Goal: Task Accomplishment & Management: Manage account settings

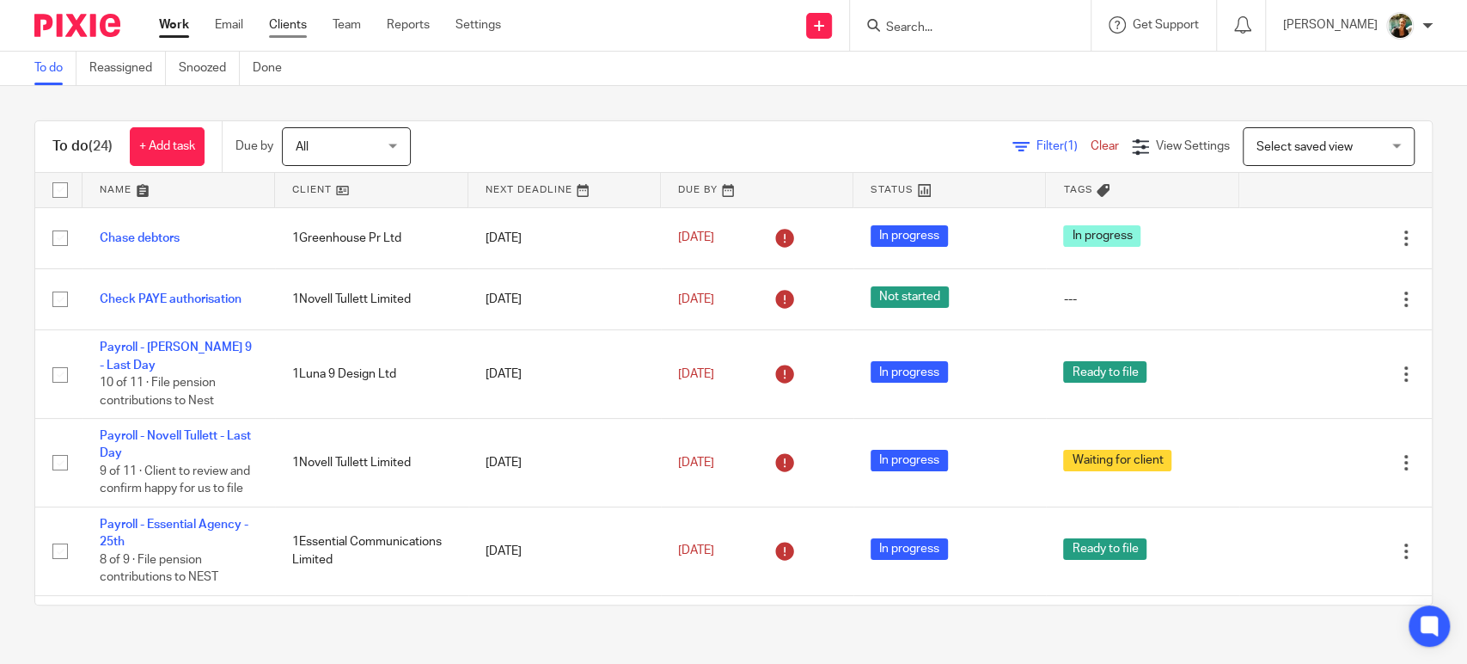
click at [297, 30] on link "Clients" at bounding box center [288, 24] width 38 height 17
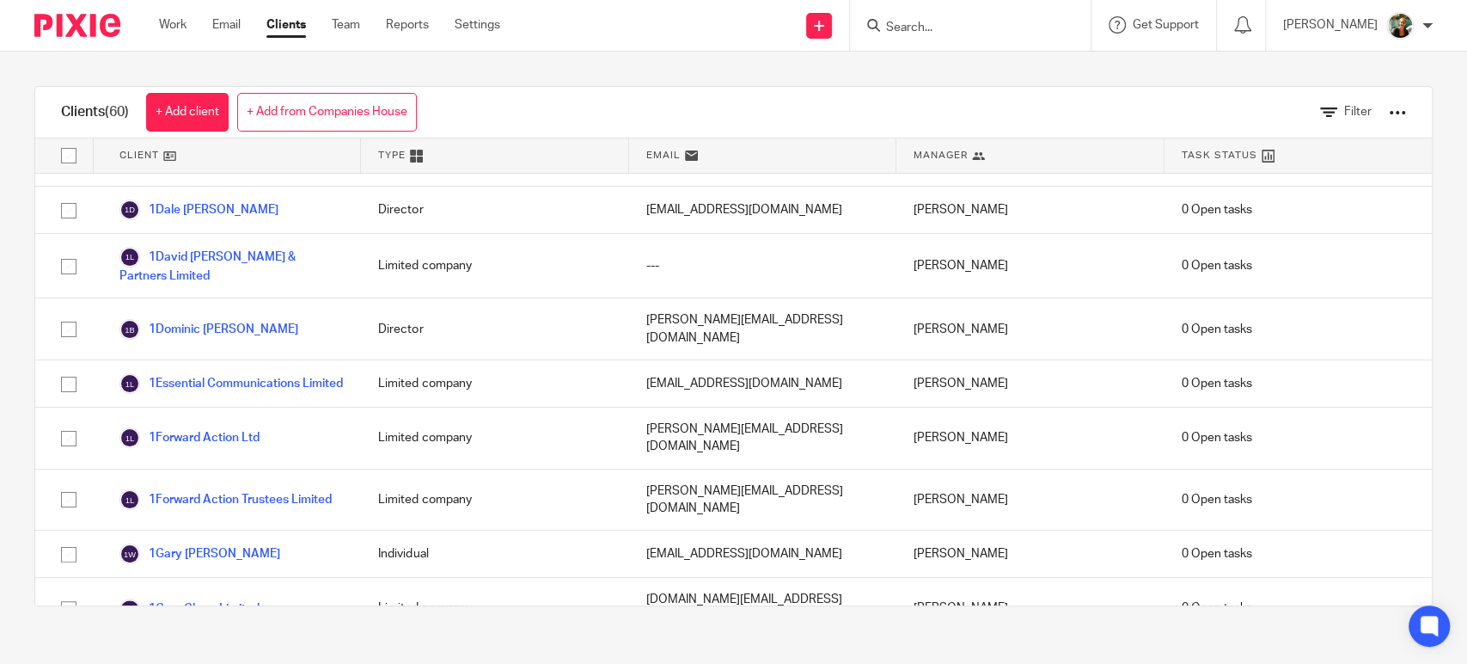
scroll to position [741, 0]
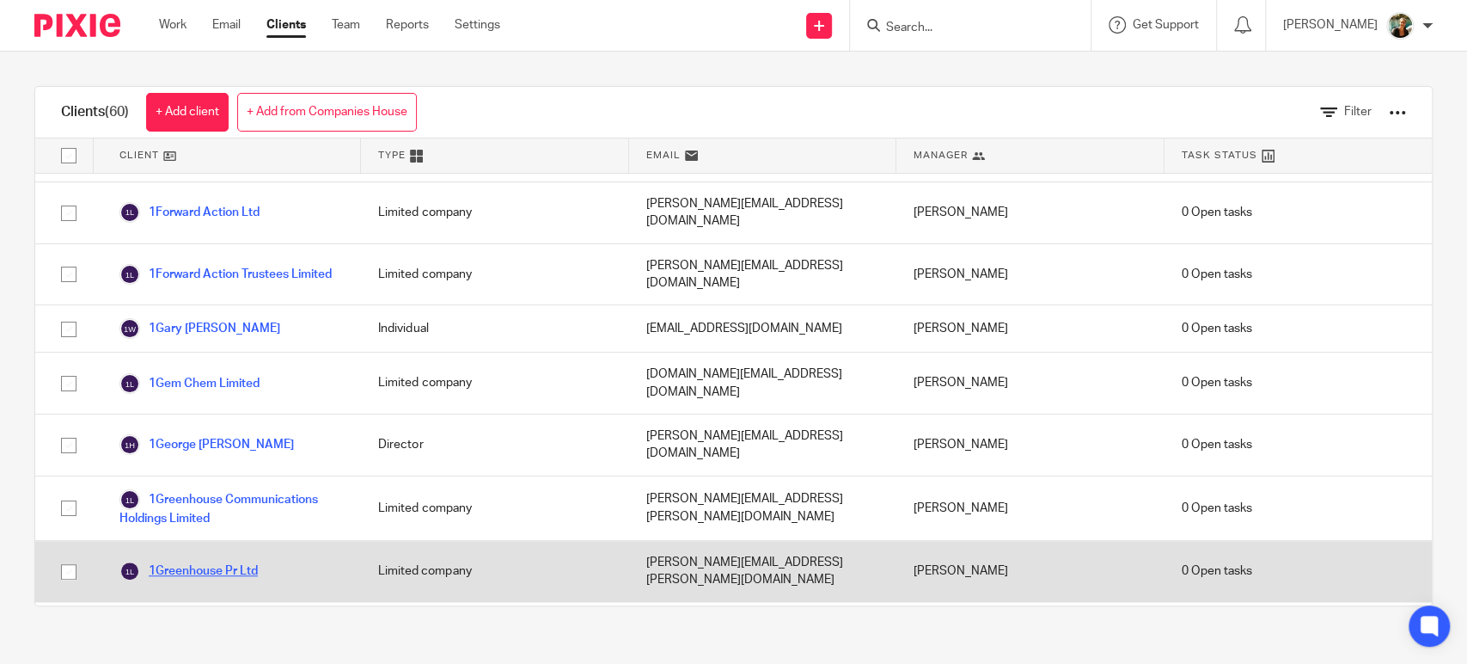
click at [241, 560] on link "1Greenhouse Pr Ltd" at bounding box center [188, 570] width 138 height 21
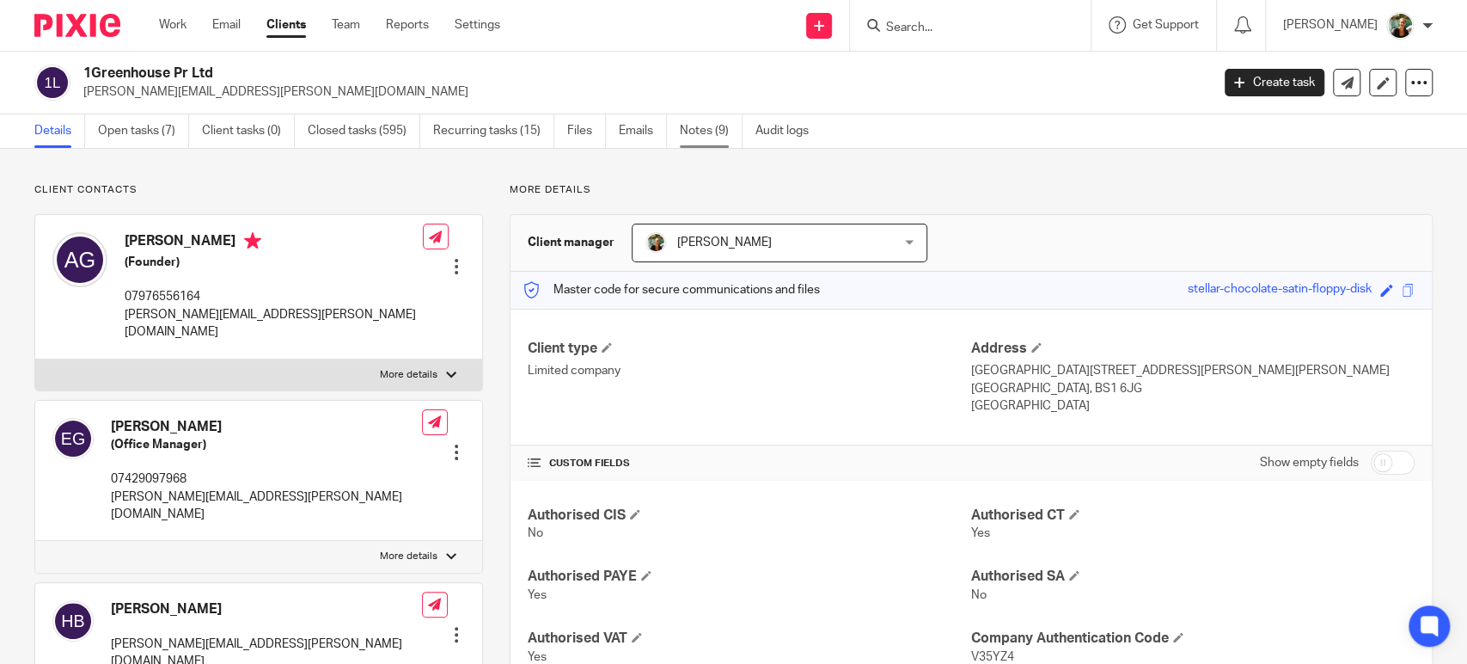
click at [706, 134] on link "Notes (9)" at bounding box center [711, 131] width 63 height 34
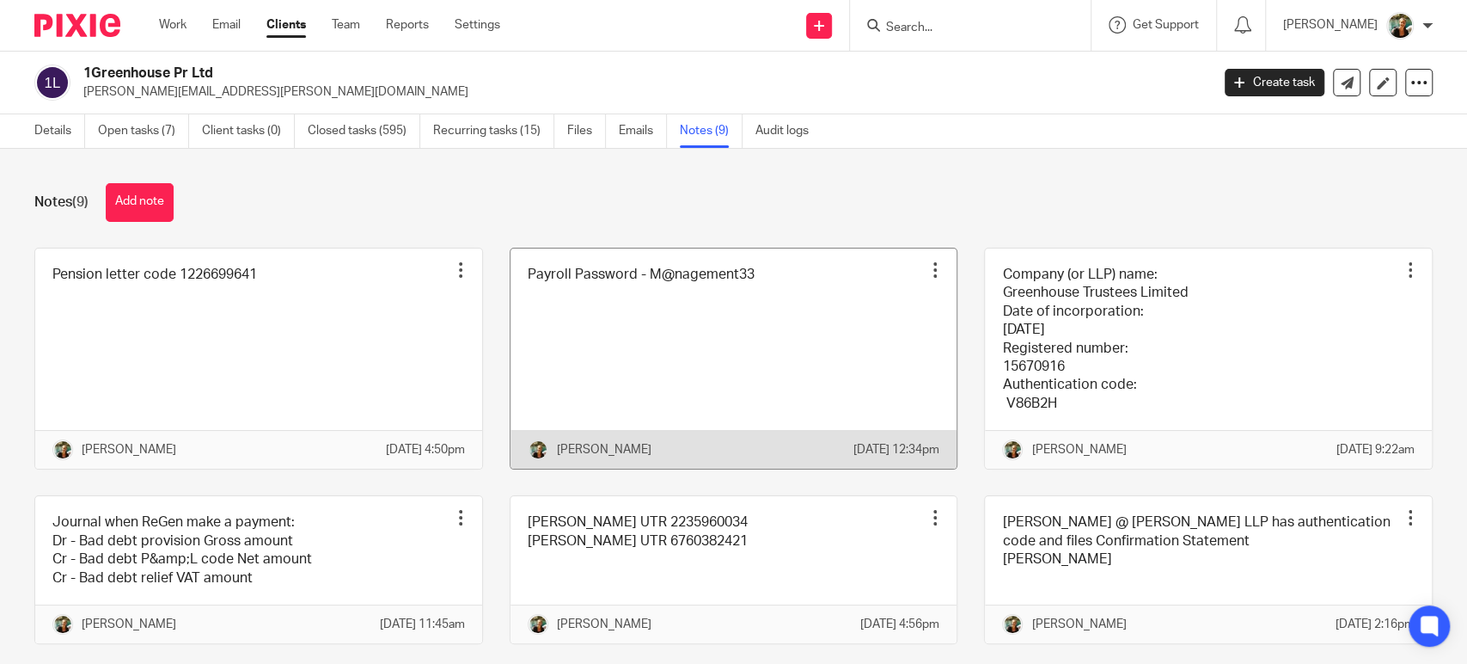
click at [621, 358] on link at bounding box center [734, 358] width 447 height 221
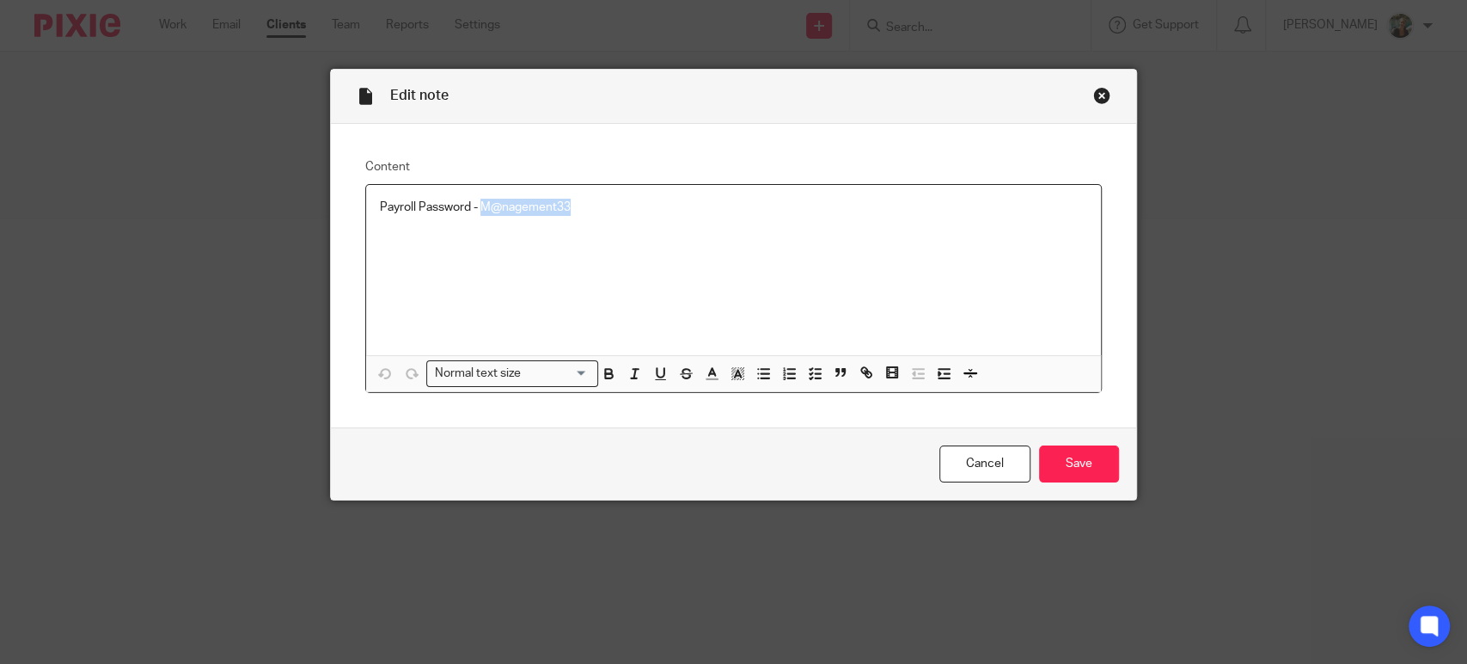
drag, startPoint x: 704, startPoint y: 286, endPoint x: 476, endPoint y: 263, distance: 228.9
click at [476, 263] on div "Payroll Password - M@nagement33" at bounding box center [733, 270] width 735 height 170
copy p "M@nagement33"
click at [960, 466] on link "Cancel" at bounding box center [984, 463] width 91 height 37
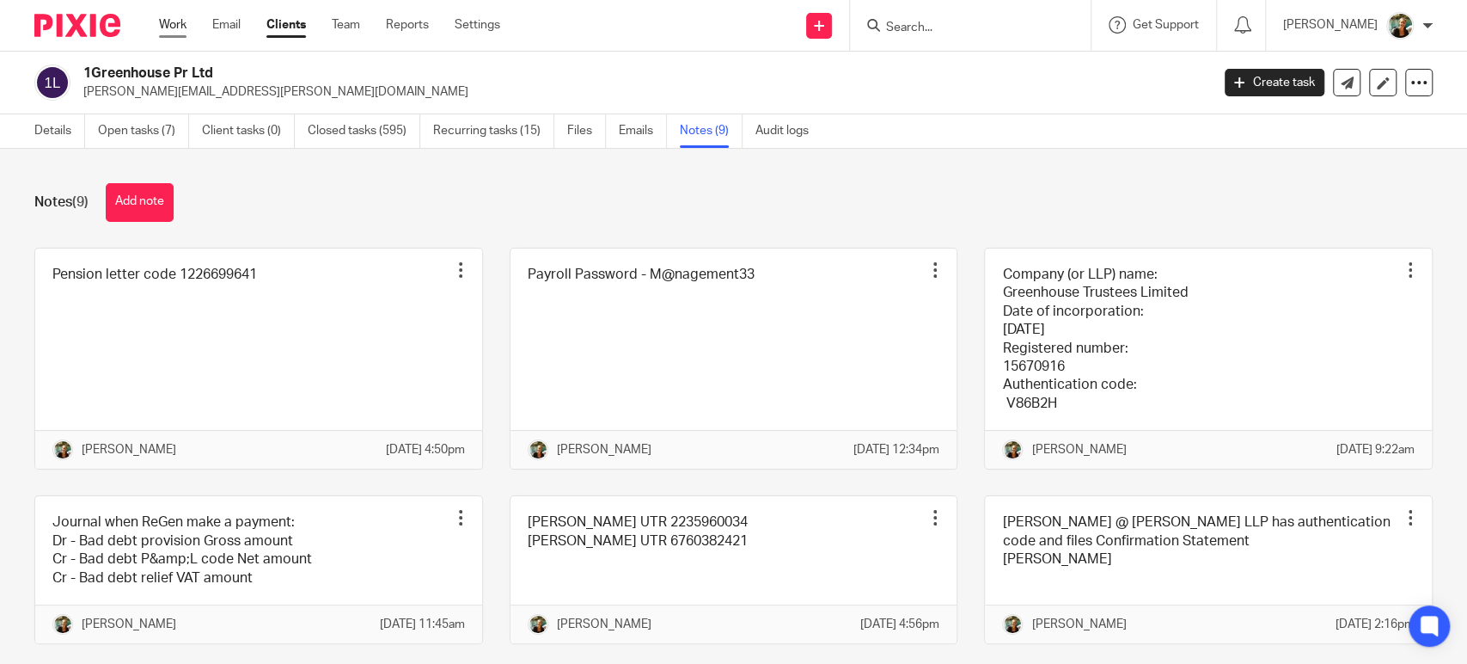
click at [168, 21] on link "Work" at bounding box center [173, 24] width 28 height 17
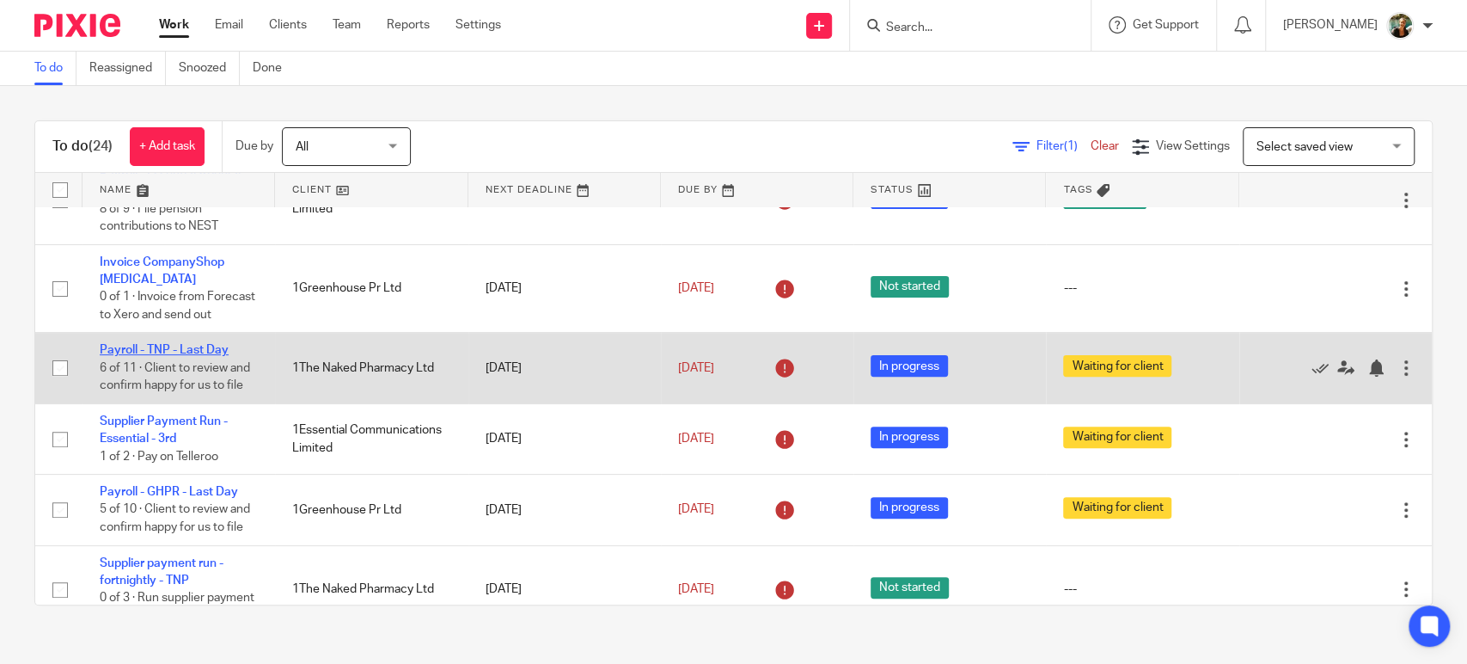
scroll to position [380, 0]
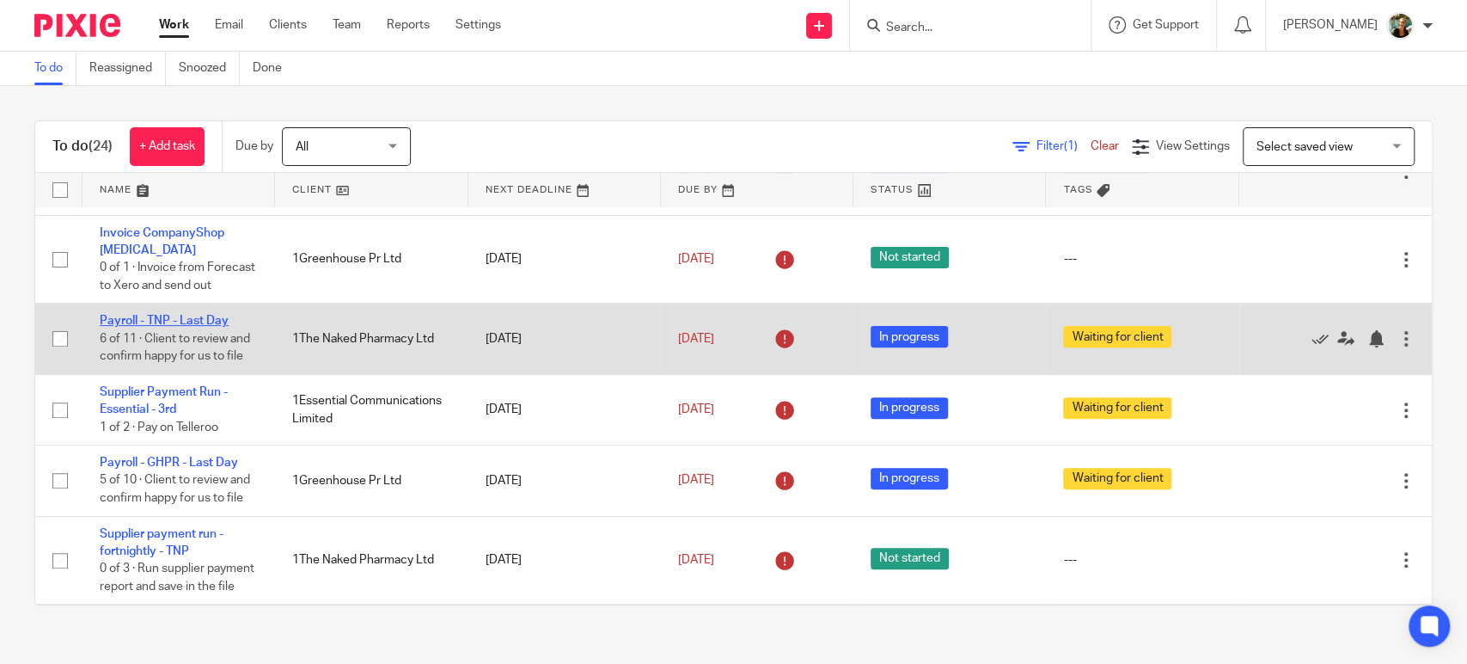
click at [204, 321] on link "Payroll - TNP - Last Day" at bounding box center [164, 321] width 129 height 12
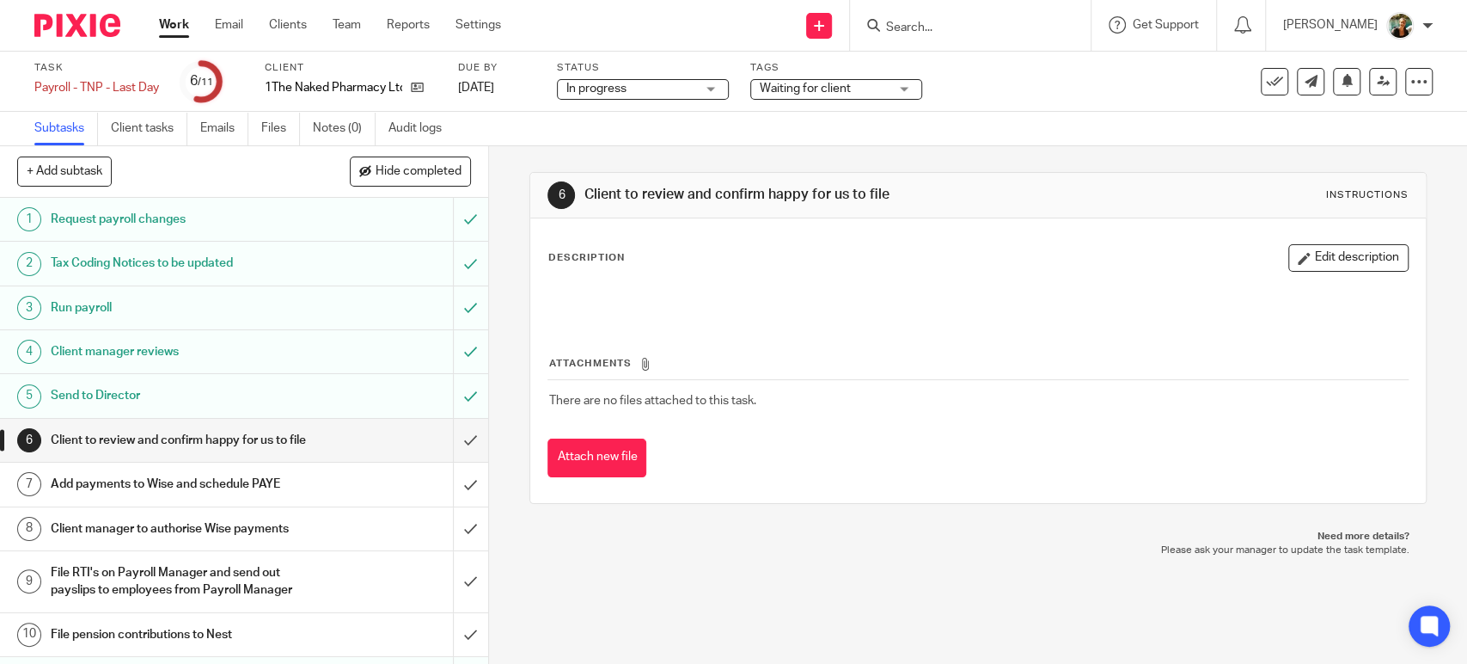
click at [852, 88] on span "Waiting for client" at bounding box center [824, 89] width 129 height 18
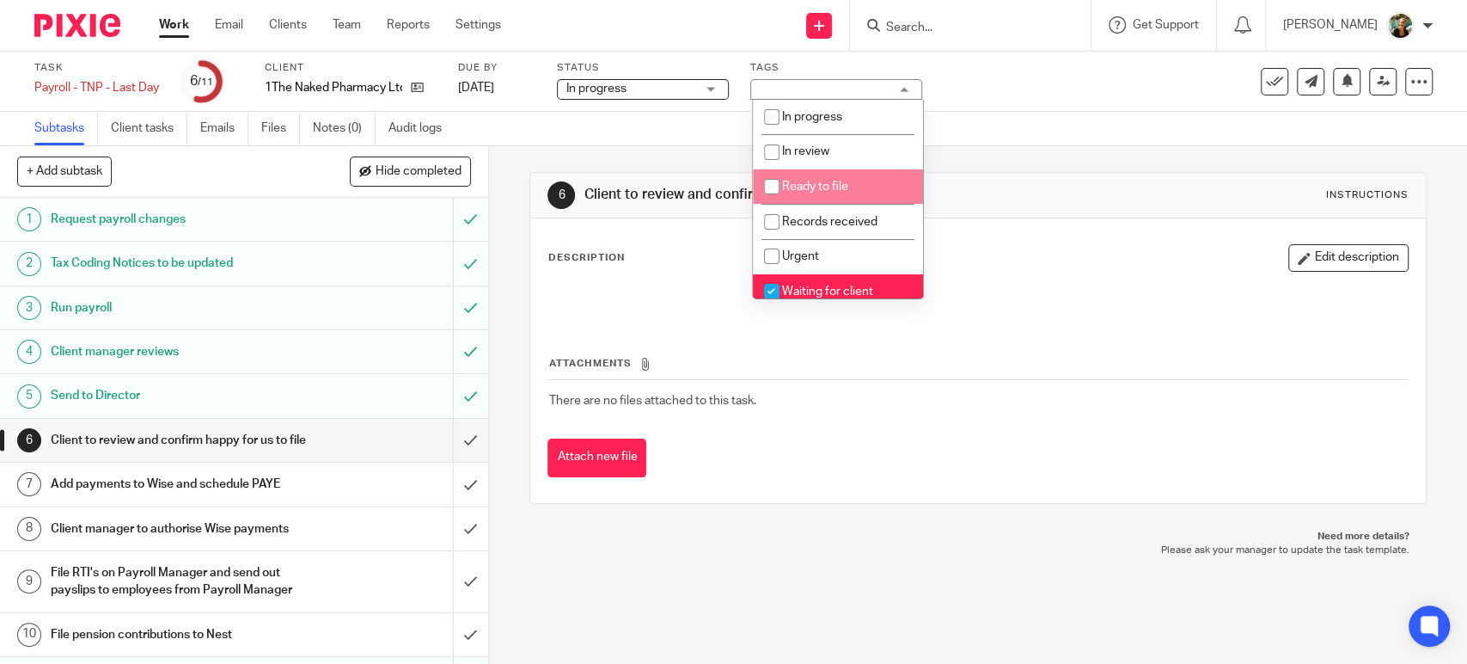
click at [829, 182] on span "Ready to file" at bounding box center [815, 186] width 66 height 12
checkbox input "true"
click at [811, 284] on li "Waiting for client" at bounding box center [838, 291] width 170 height 35
checkbox input "false"
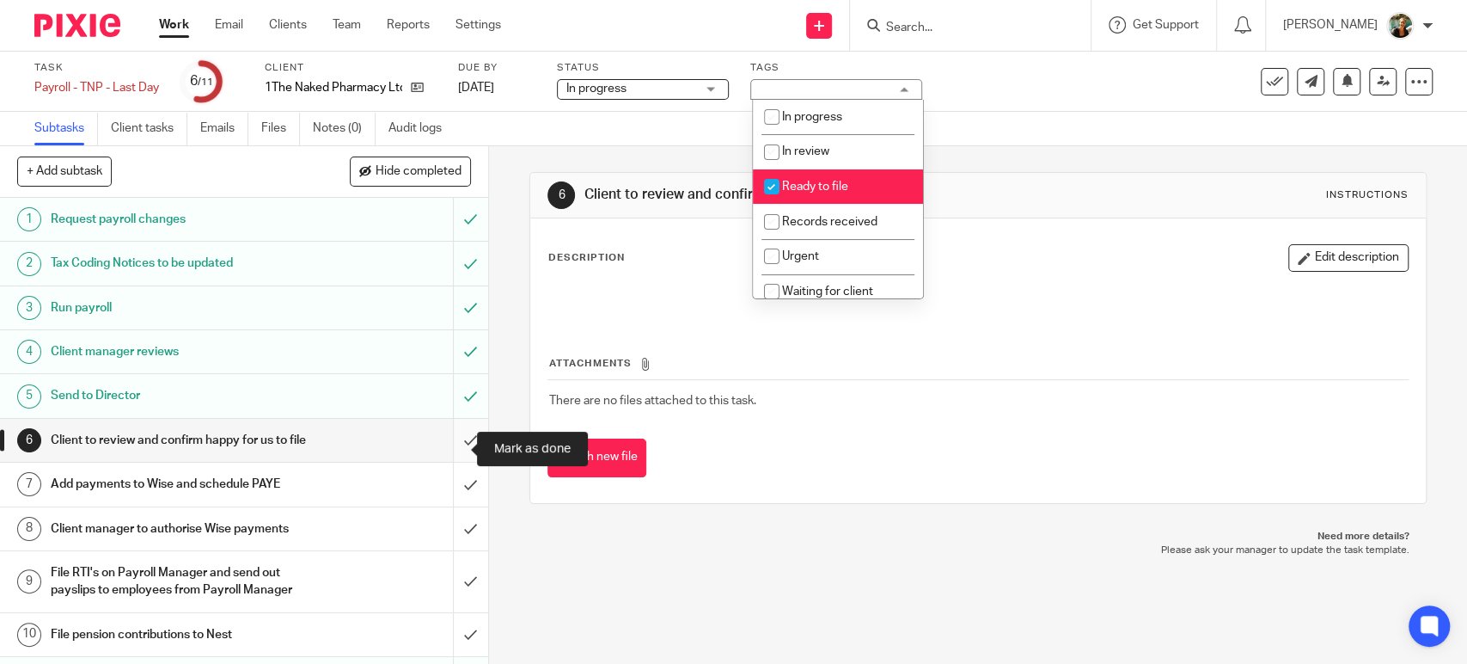
click at [456, 449] on input "submit" at bounding box center [244, 440] width 488 height 43
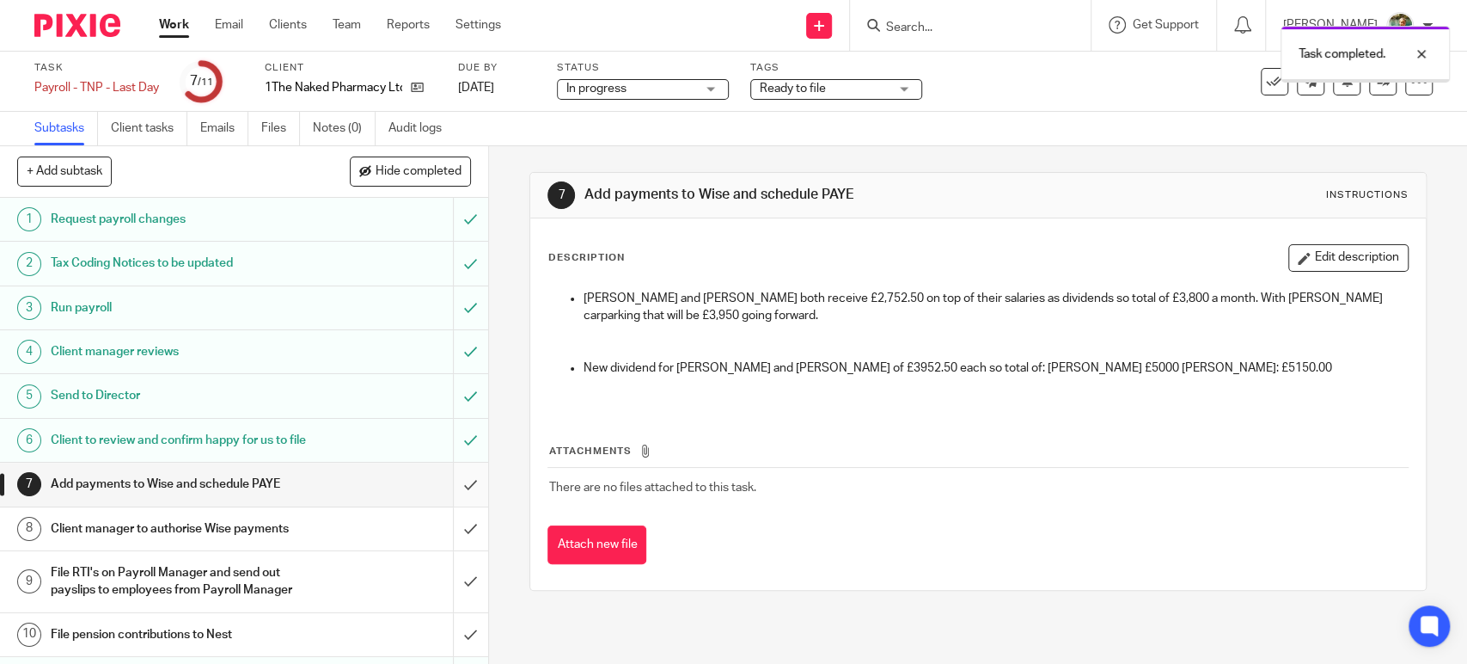
click at [450, 496] on input "submit" at bounding box center [244, 483] width 488 height 43
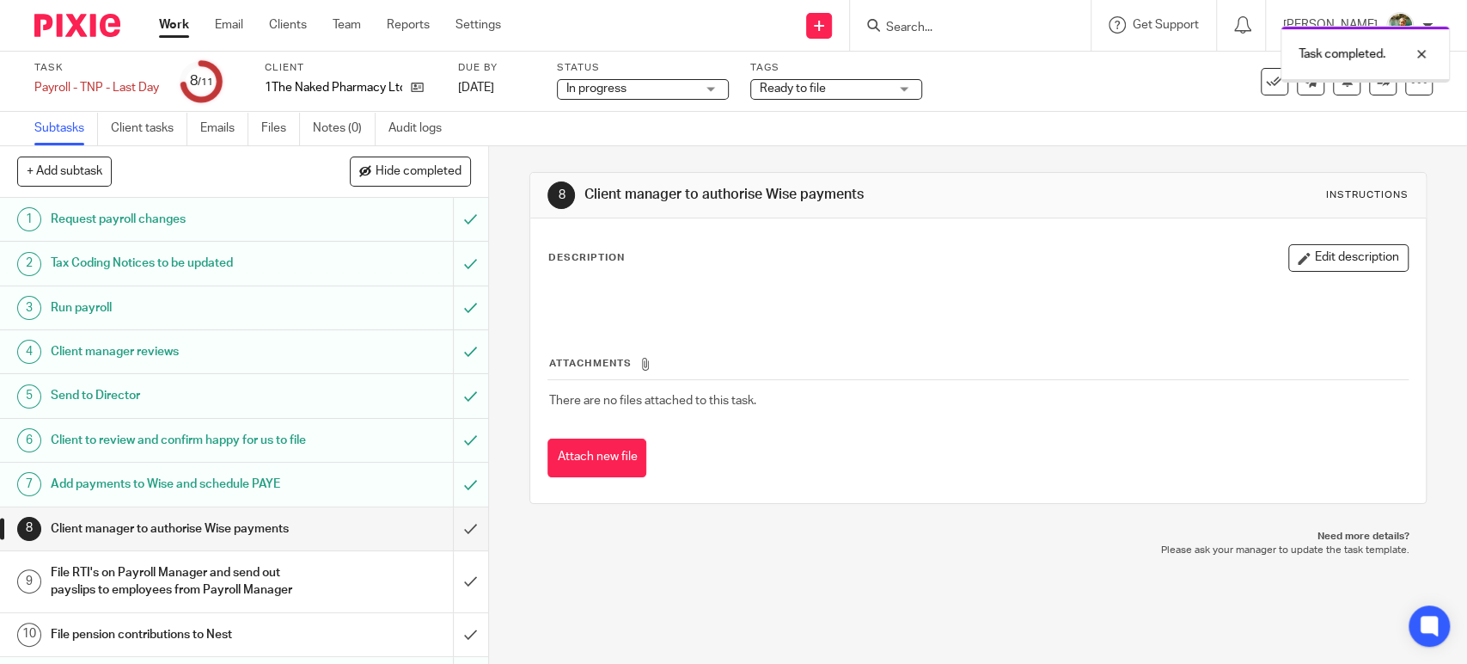
click at [447, 545] on input "submit" at bounding box center [244, 528] width 488 height 43
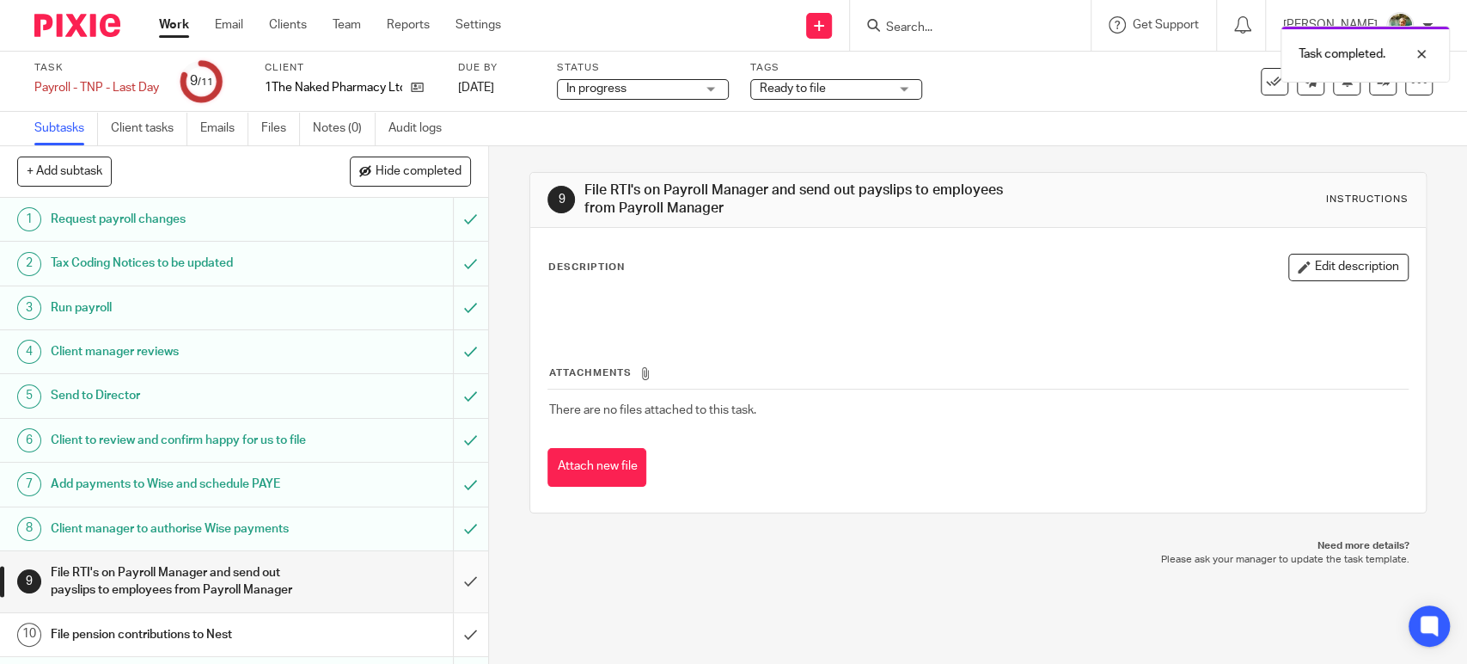
click at [450, 596] on input "submit" at bounding box center [244, 581] width 488 height 61
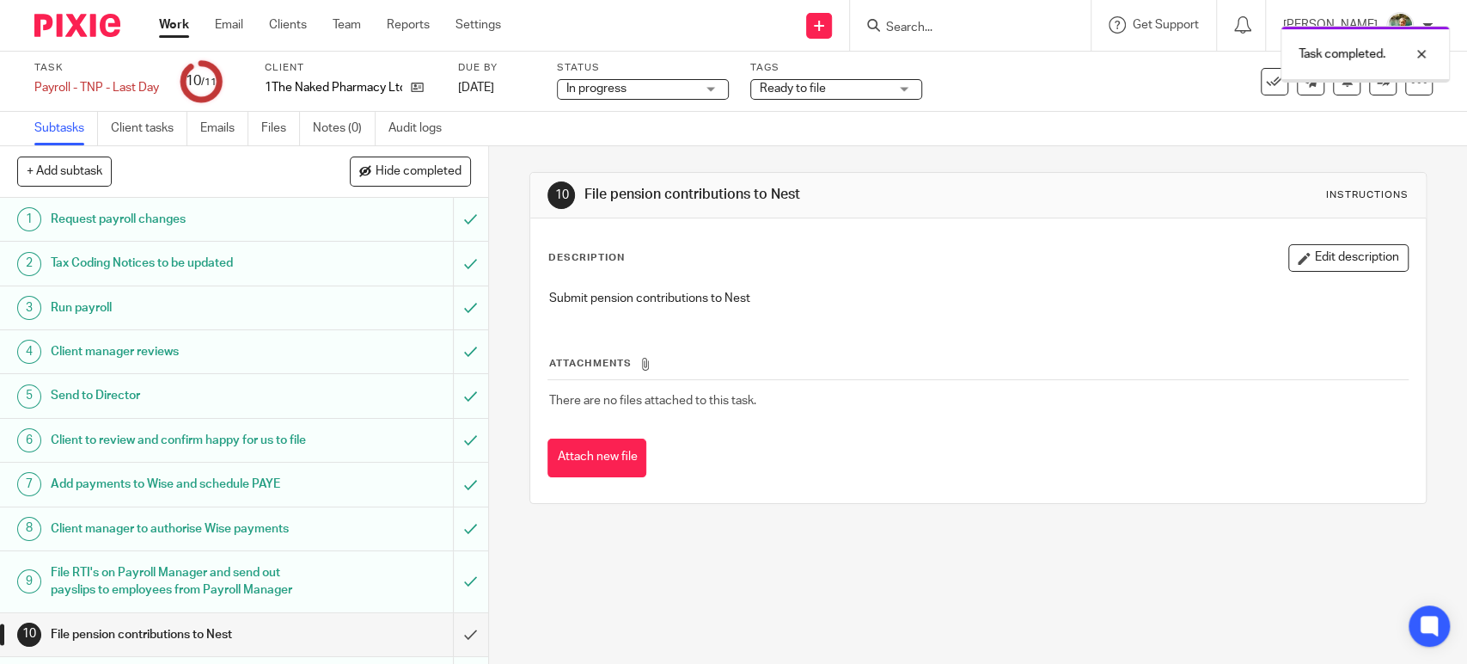
scroll to position [89, 0]
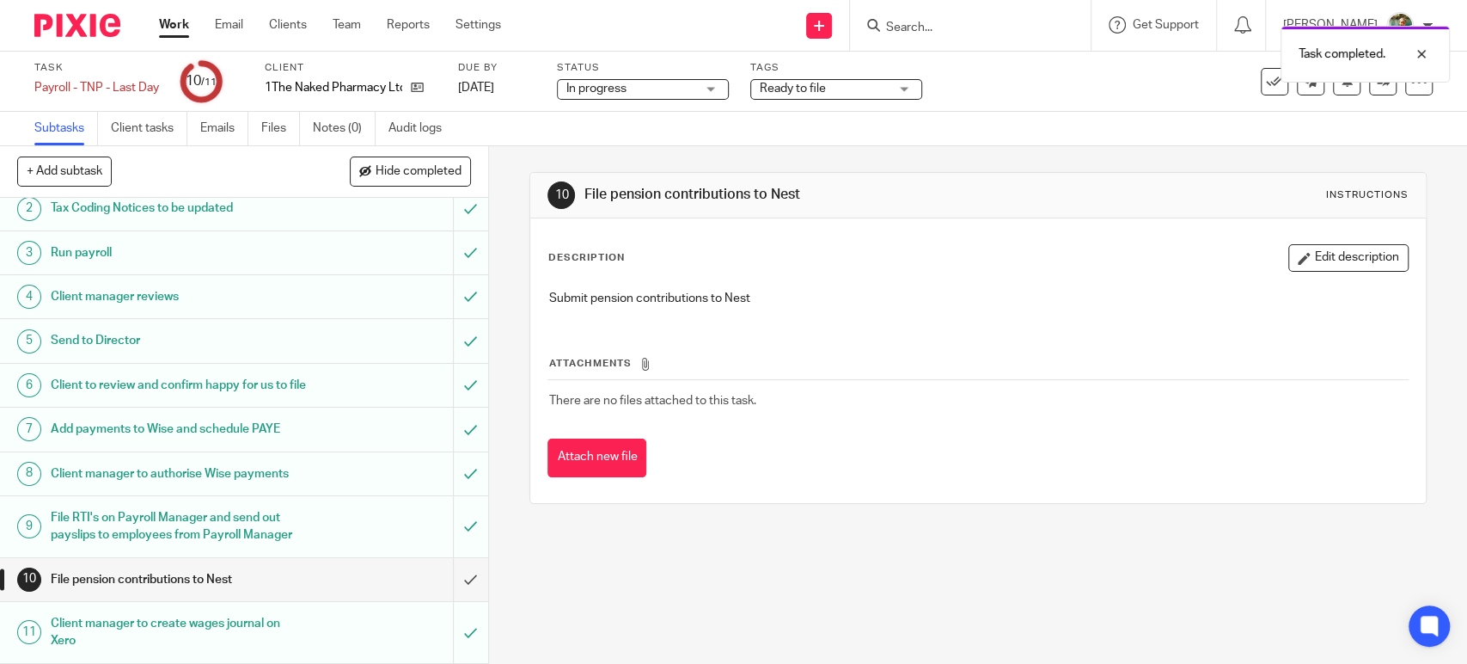
click at [162, 34] on link "Work" at bounding box center [174, 24] width 30 height 17
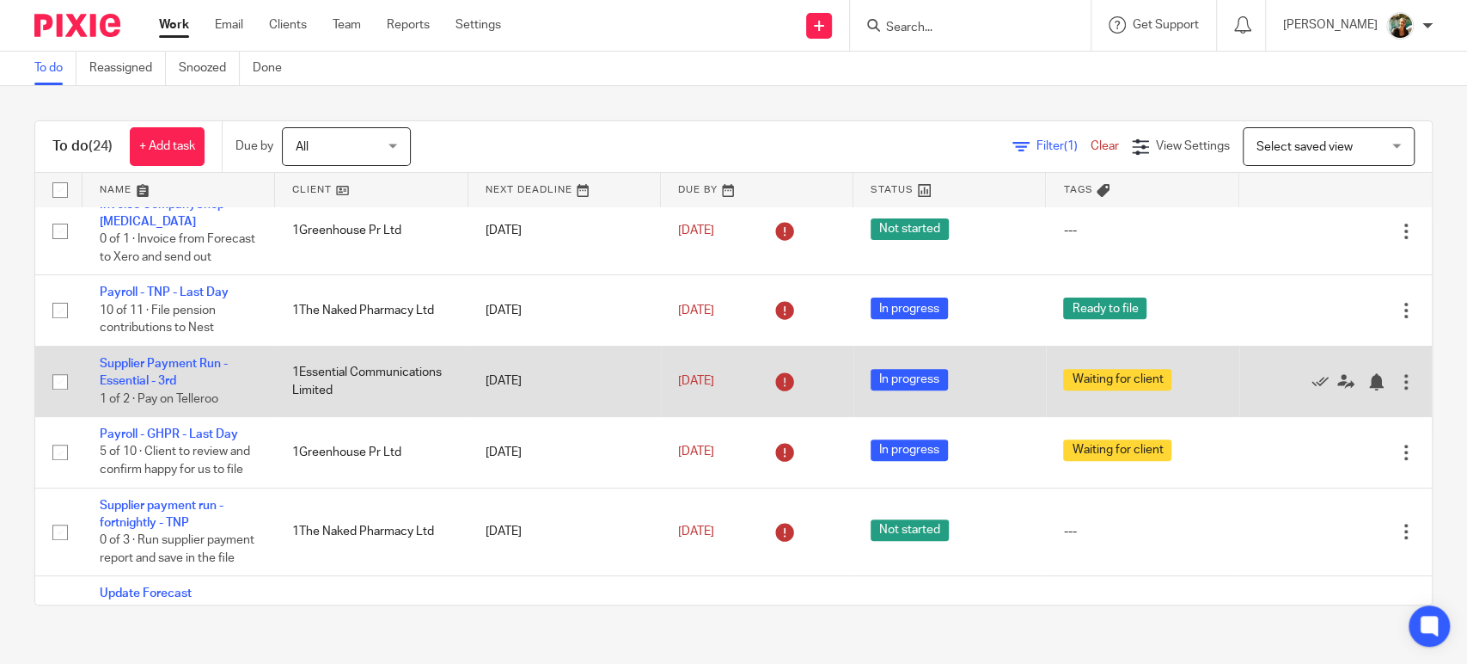
scroll to position [414, 0]
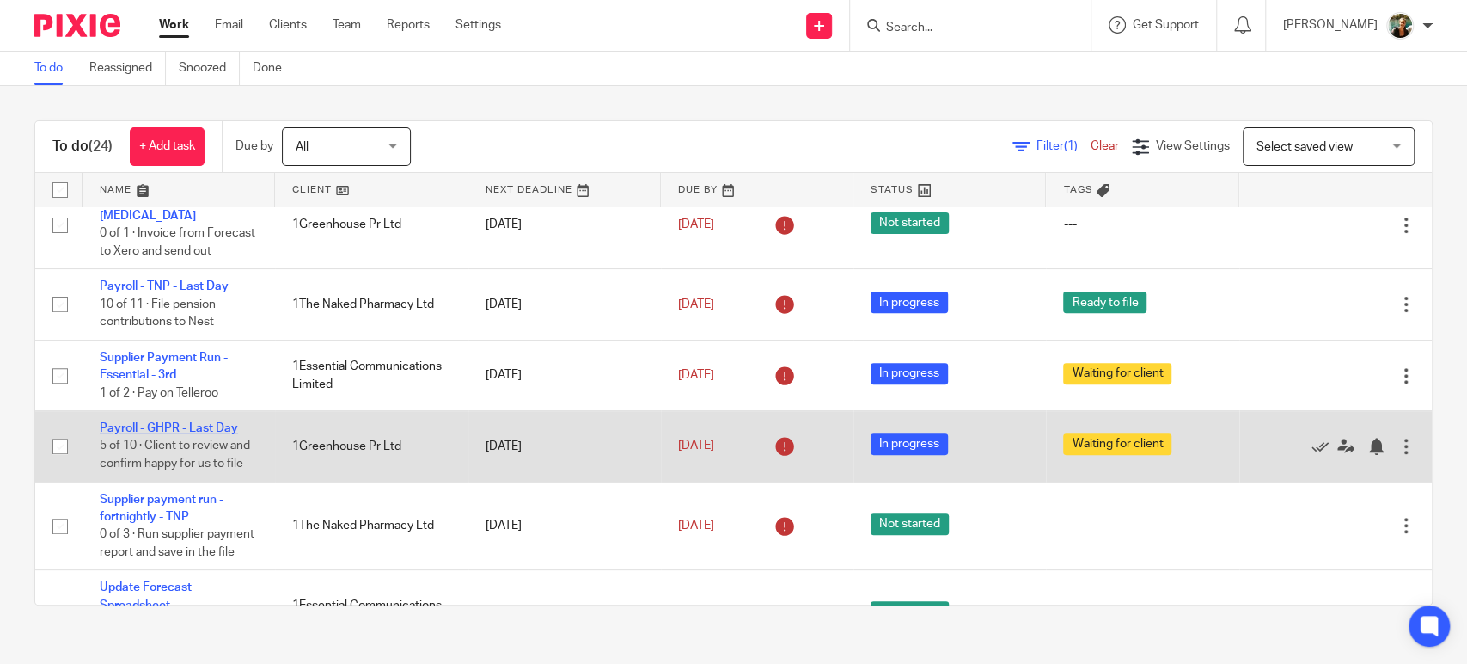
click at [223, 427] on link "Payroll - GHPR - Last Day" at bounding box center [169, 428] width 138 height 12
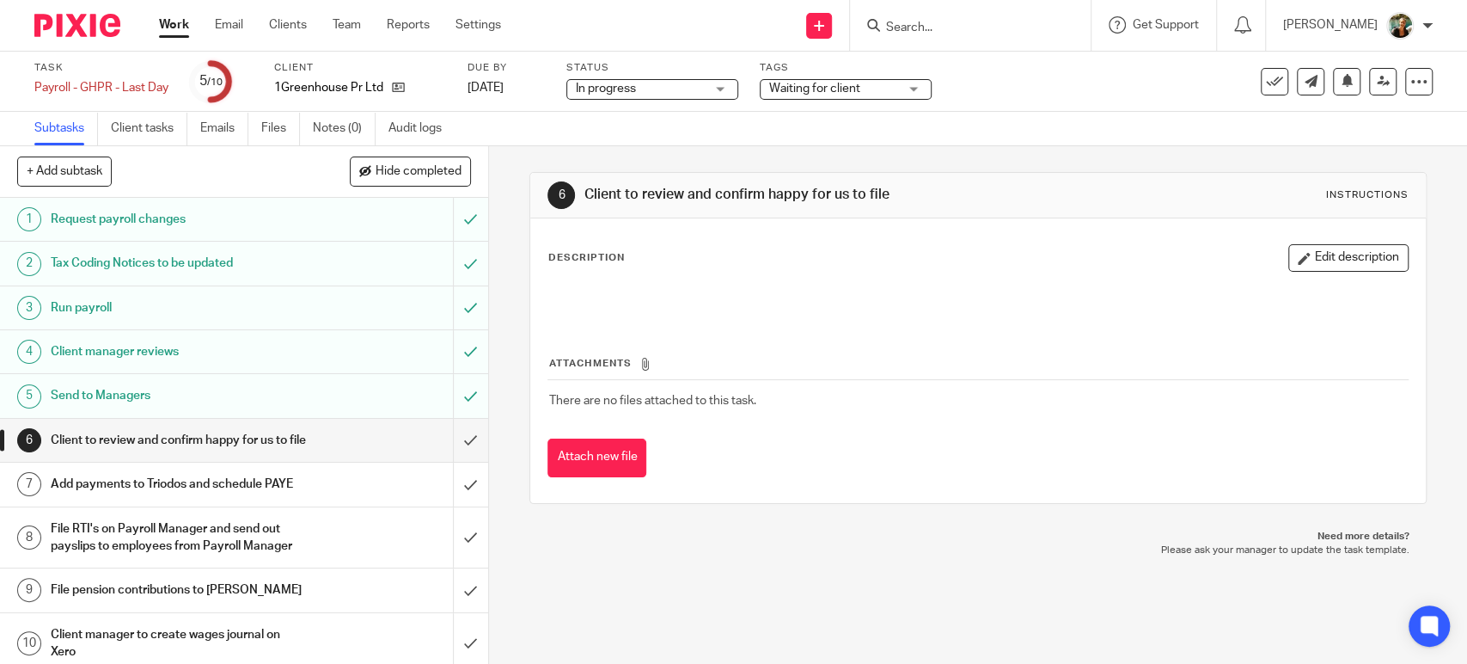
click at [789, 91] on span "Waiting for client" at bounding box center [814, 89] width 91 height 12
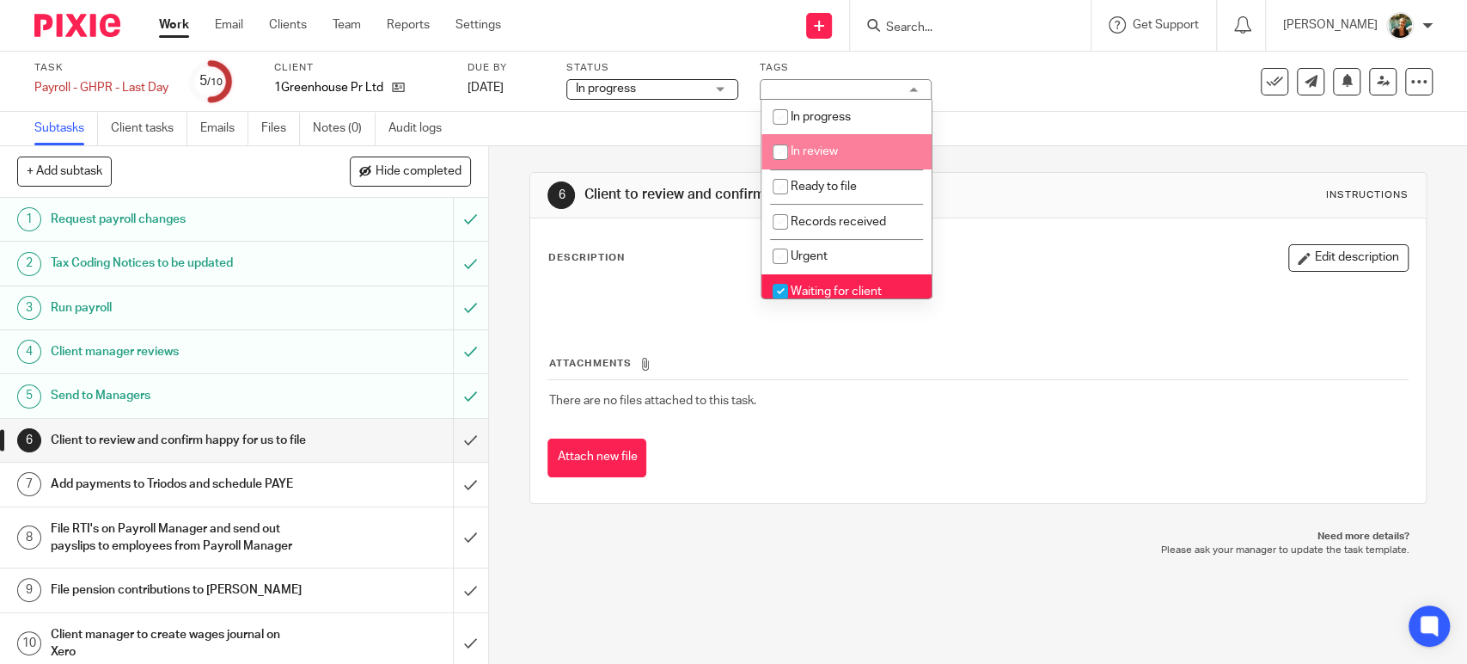
click at [798, 150] on span "In review" at bounding box center [814, 151] width 47 height 12
checkbox input "false"
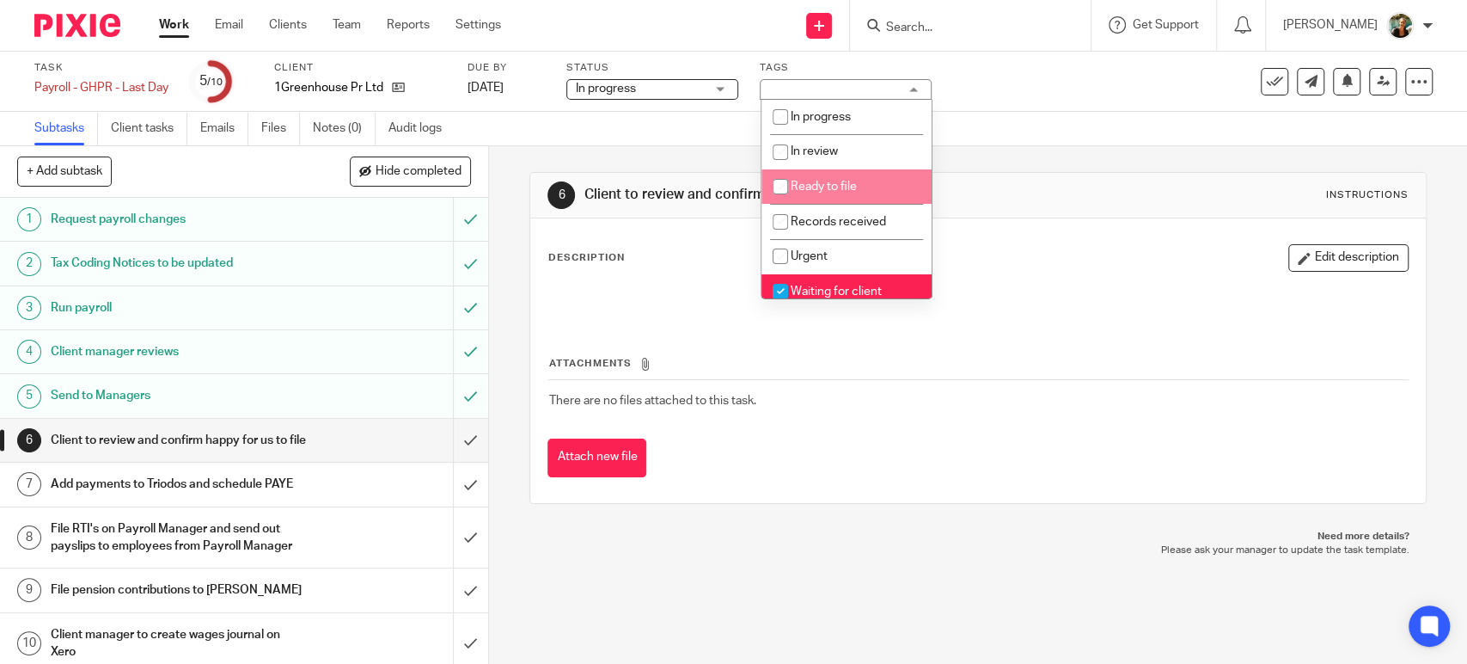
click at [800, 184] on span "Ready to file" at bounding box center [824, 186] width 66 height 12
checkbox input "true"
click at [805, 289] on span "Waiting for client" at bounding box center [836, 291] width 91 height 12
checkbox input "false"
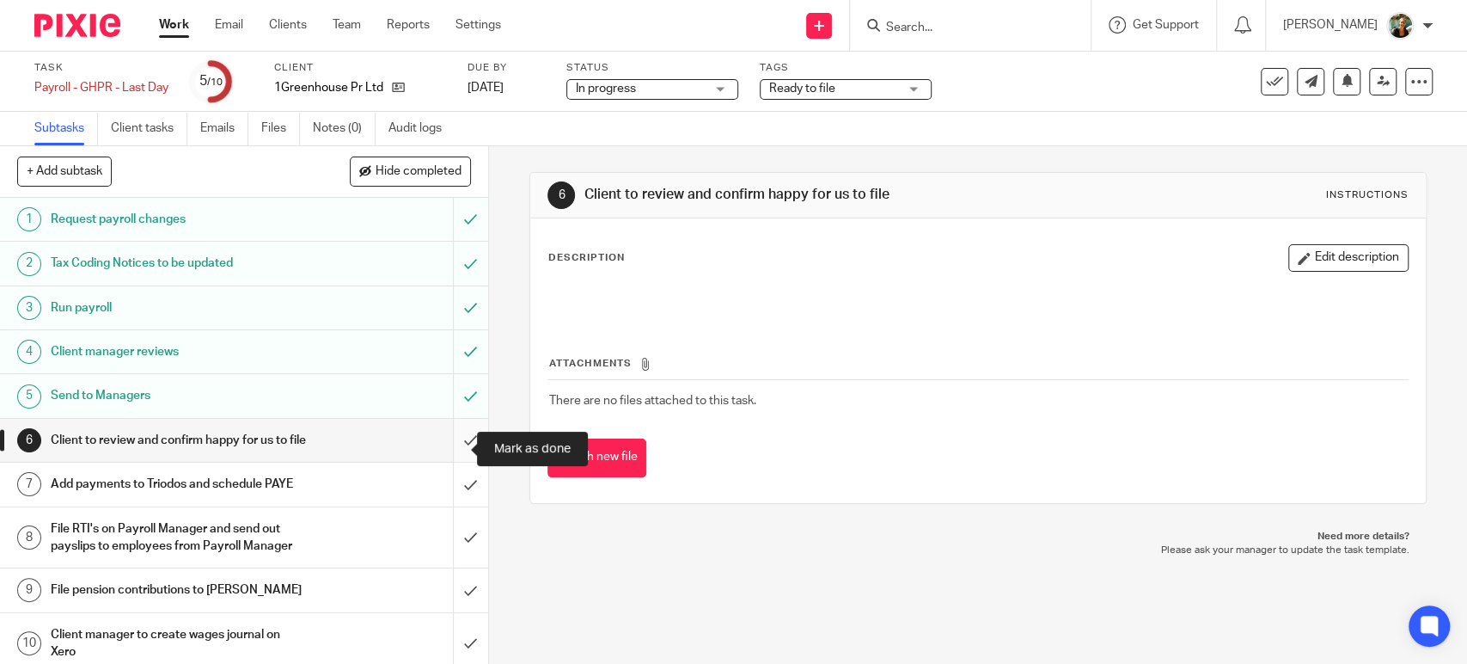
click at [448, 454] on input "submit" at bounding box center [244, 440] width 488 height 43
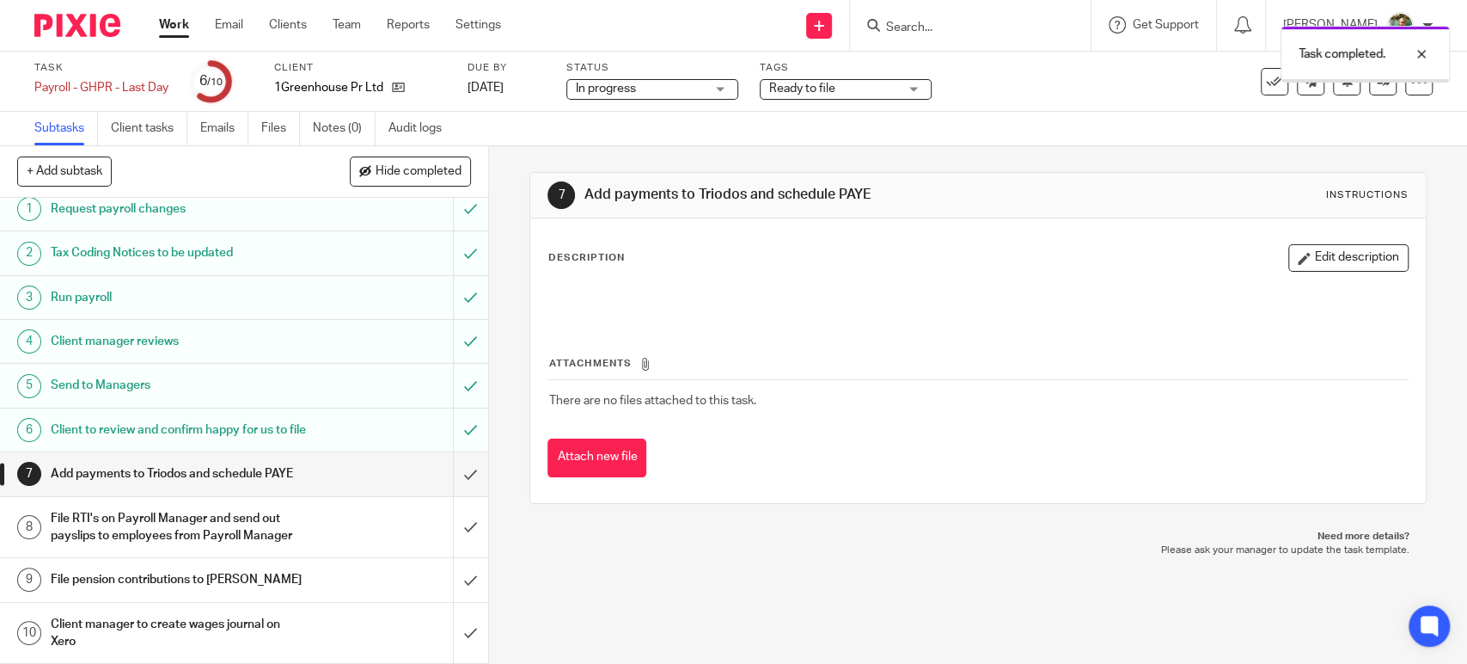
scroll to position [62, 0]
click at [447, 532] on input "submit" at bounding box center [244, 527] width 488 height 61
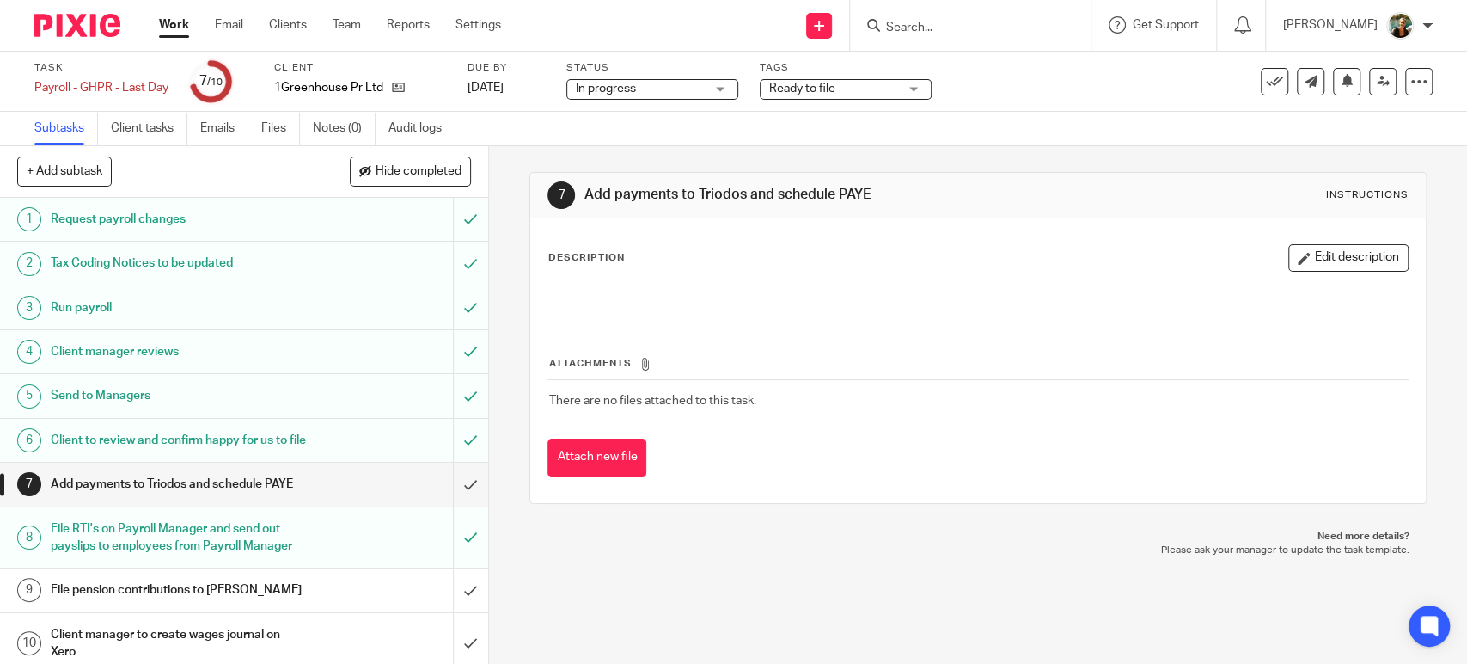
click at [174, 24] on link "Work" at bounding box center [174, 24] width 30 height 17
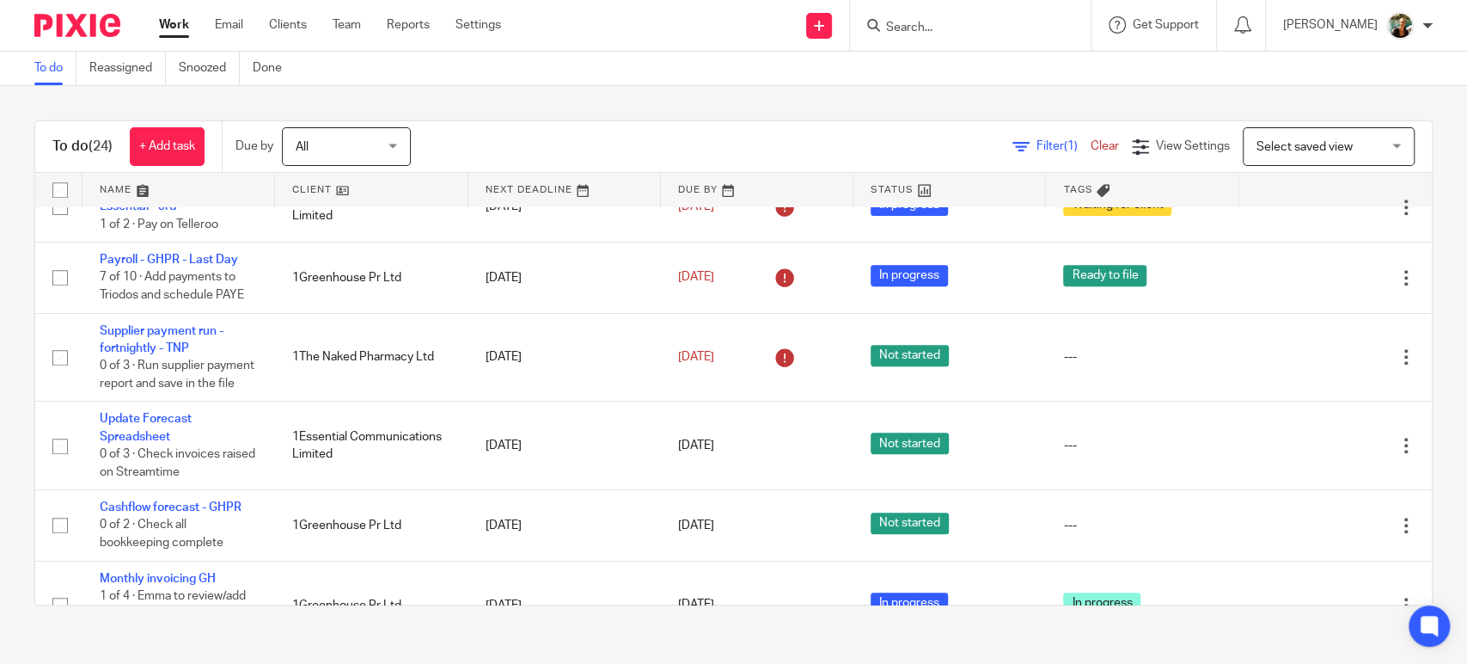
scroll to position [584, 0]
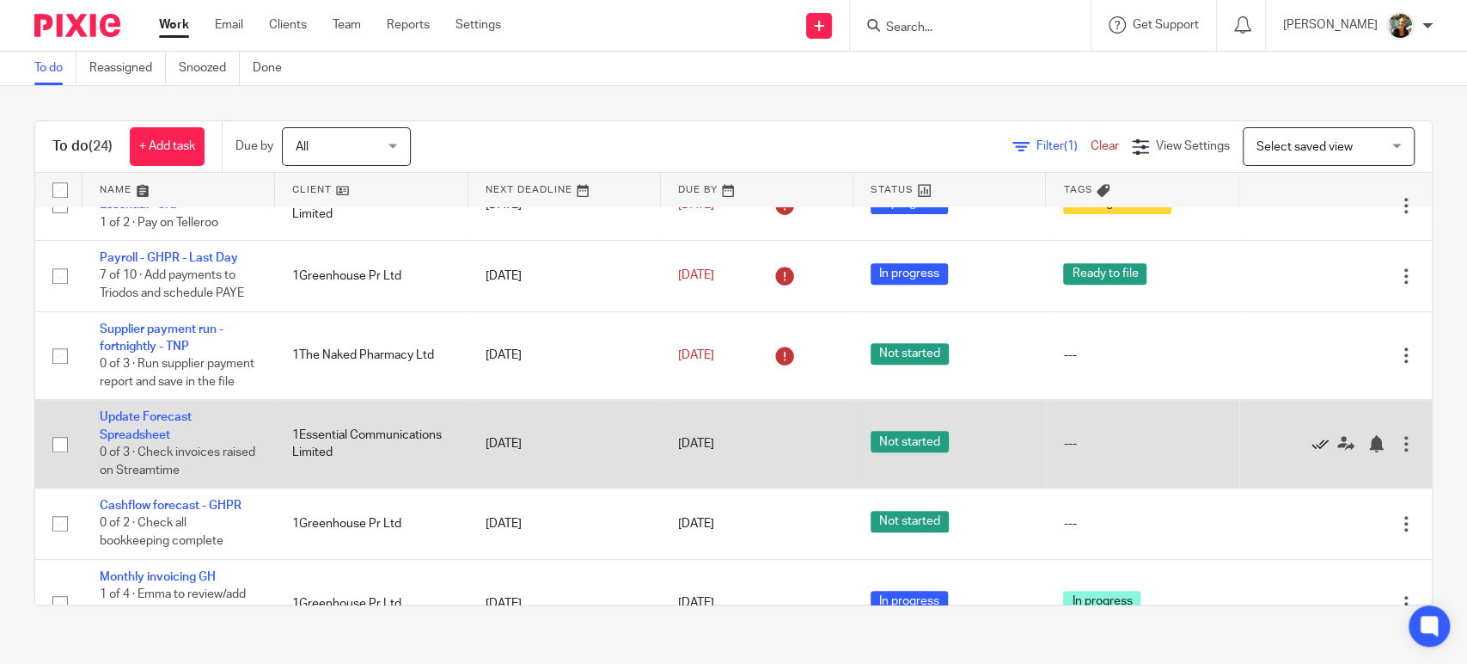
click at [1312, 452] on icon at bounding box center [1320, 443] width 17 height 17
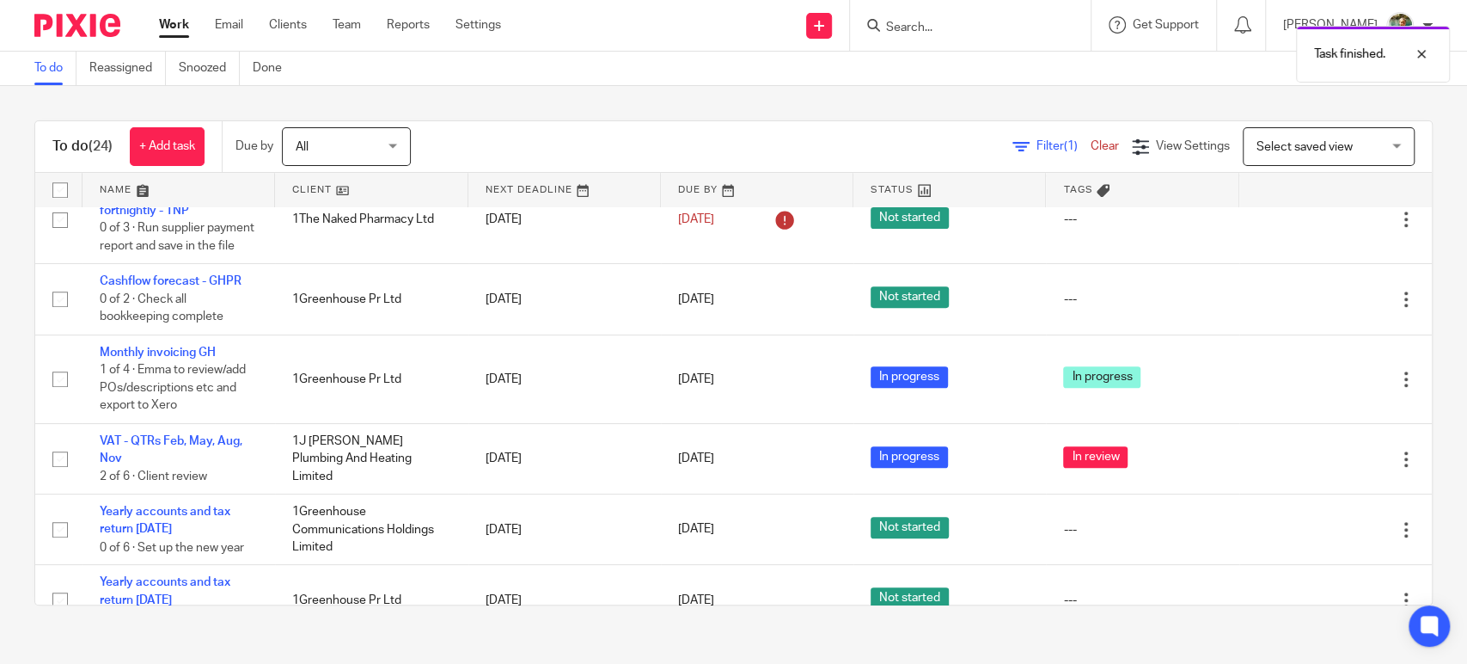
scroll to position [721, 0]
